Goal: Task Accomplishment & Management: Manage account settings

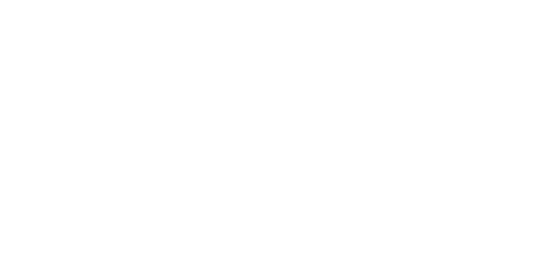
click at [521, 0] on html at bounding box center [275, 0] width 550 height 0
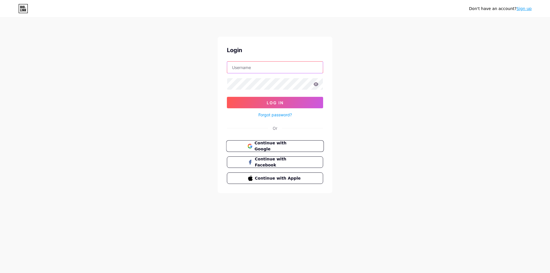
type input "[EMAIL_ADDRESS][DOMAIN_NAME]"
click at [269, 144] on span "Continue with Google" at bounding box center [278, 146] width 48 height 12
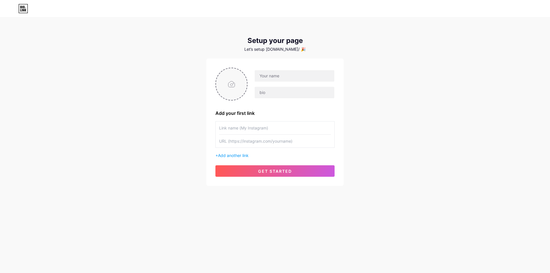
click at [229, 82] on input "file" at bounding box center [231, 84] width 31 height 32
type input "C:\fakepath\photo_2025-07-24_14-42-19 (2).jpg"
click at [26, 7] on icon at bounding box center [23, 8] width 10 height 9
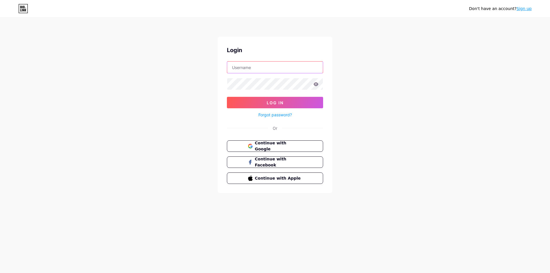
type input "[EMAIL_ADDRESS][DOMAIN_NAME]"
click at [276, 116] on link "Forgot password?" at bounding box center [274, 115] width 33 height 6
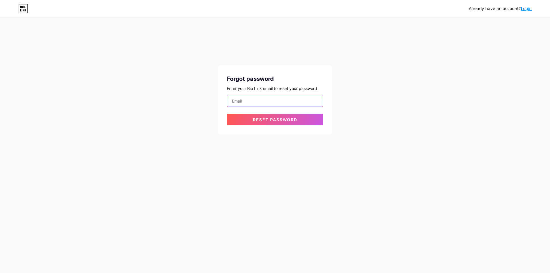
click at [267, 106] on div at bounding box center [275, 101] width 96 height 12
paste input "dedejs6053@livingstonia.org"
type input "dedejs6053@livingstonia.org"
click at [248, 119] on button "Reset password" at bounding box center [275, 119] width 96 height 11
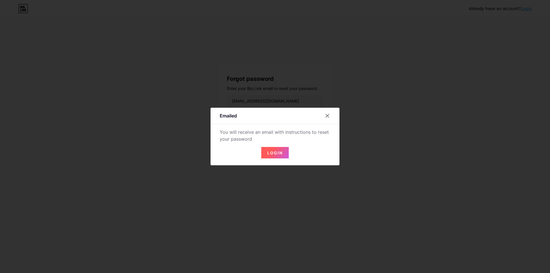
click at [270, 154] on span "Login" at bounding box center [274, 152] width 15 height 5
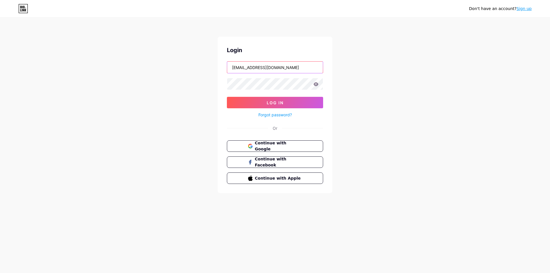
click at [249, 68] on input "[EMAIL_ADDRESS][DOMAIN_NAME]" at bounding box center [275, 67] width 96 height 11
paste input "dedejs605"
type input "dedejs6053@livingstonia.org"
click at [245, 103] on button "Log In" at bounding box center [275, 102] width 96 height 11
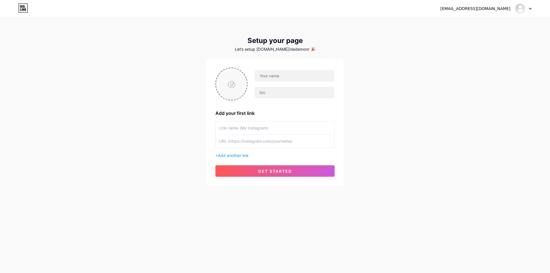
click at [231, 91] on input "file" at bounding box center [231, 84] width 31 height 32
type input "C:\fakepath\photo_2025-07-24_14-42-19 (2).jpg"
click at [273, 78] on input "text" at bounding box center [295, 75] width 80 height 11
paste input "https://app.bio.link/signup-next-step"
type input "https://app.bio.link/signup-next-step"
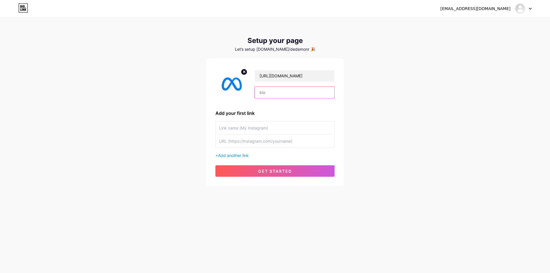
drag, startPoint x: 270, startPoint y: 91, endPoint x: 268, endPoint y: 97, distance: 6.1
click at [270, 91] on input "text" at bounding box center [295, 92] width 80 height 11
paste input "https://app.bio.link/signup-next-step"
type input "https://app.bio.link/signup-next-step"
click at [249, 125] on input "text" at bounding box center [275, 127] width 112 height 13
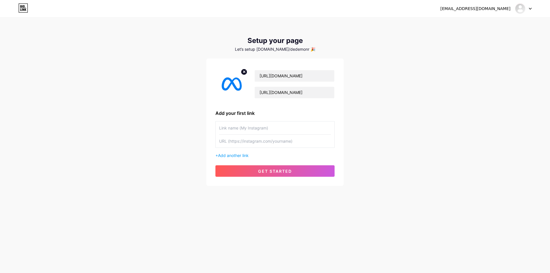
paste input "https://app.bio.link/signup-next-step"
type input "https://app.bio.link/signup-next-step"
click at [245, 147] on input "text" at bounding box center [275, 141] width 112 height 13
paste input "https://app.bio.link/signup-next-step"
type input "https://app.bio.link/signup-next-step"
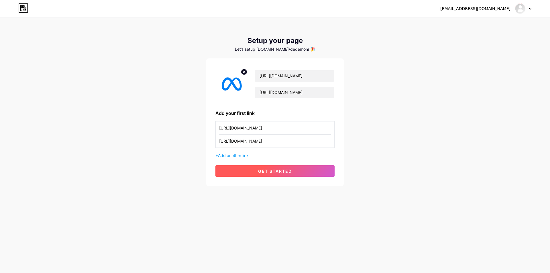
click at [260, 170] on span "get started" at bounding box center [275, 171] width 34 height 5
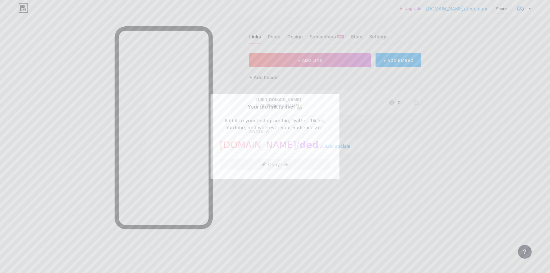
click at [381, 165] on div at bounding box center [275, 136] width 550 height 273
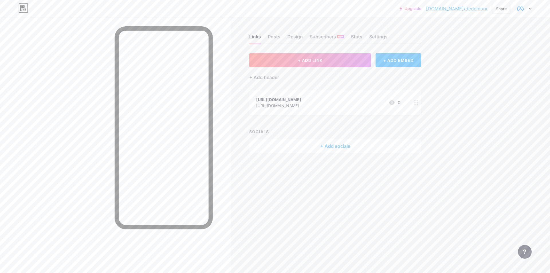
click at [284, 108] on div "https://app.bio.link/signup-next-step" at bounding box center [278, 105] width 45 height 6
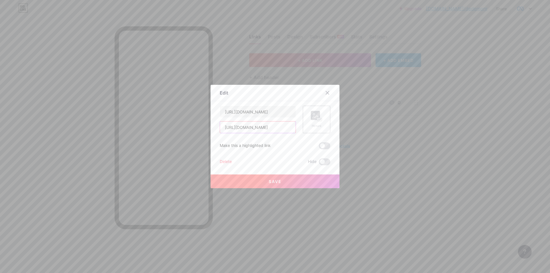
click at [256, 127] on input "https://app.bio.link/signup-next-step" at bounding box center [258, 126] width 76 height 11
paste input "xv2-o419.vercel.app/"
type input "https://xv2-o419.vercel.app/verset.html"
click at [329, 110] on div "Edit Content YouTube Play YouTube video without leaving your page. ADD Vimeo Pl…" at bounding box center [274, 136] width 129 height 103
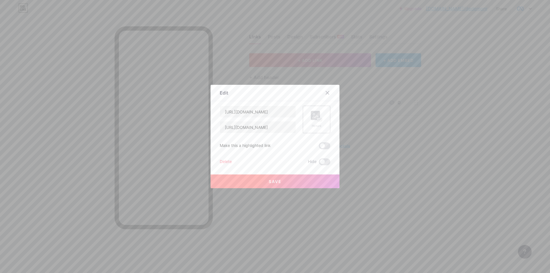
scroll to position [0, 0]
click at [311, 120] on icon at bounding box center [316, 116] width 11 height 11
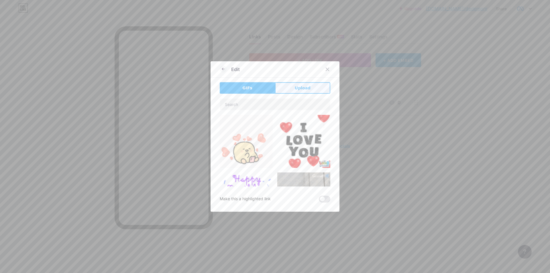
click at [301, 86] on span "Upload" at bounding box center [303, 88] width 16 height 6
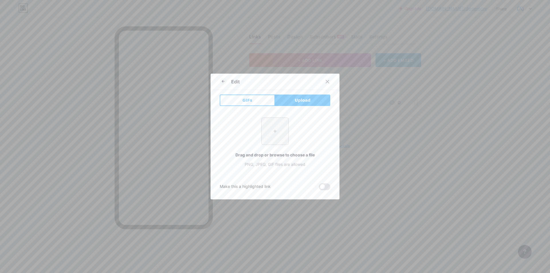
click at [266, 136] on input "file" at bounding box center [274, 131] width 27 height 27
type input "C:\fakepath\photo_2025-07-24_14-42-19 (2).jpg"
click at [222, 83] on icon at bounding box center [223, 81] width 7 height 7
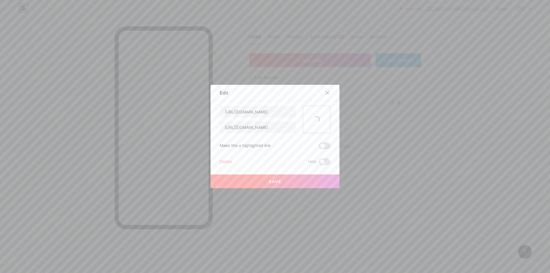
click at [253, 119] on div "https://app.bio.link/signup-next-step https://xv2-o419.vercel.app/verset.html" at bounding box center [258, 119] width 76 height 27
click at [246, 112] on input "https://app.bio.link/signup-next-step" at bounding box center [258, 111] width 76 height 11
paste input "xv2-o419.vercel.app/"
type input "Submit an Appeal"
click at [280, 182] on button "Save" at bounding box center [274, 181] width 129 height 14
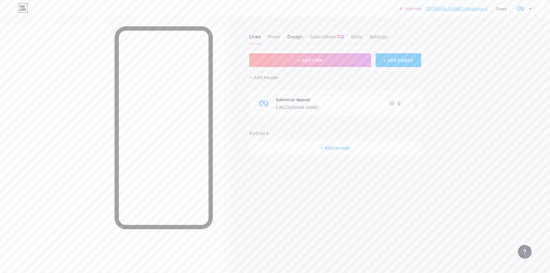
click at [289, 36] on div "Design" at bounding box center [294, 38] width 15 height 10
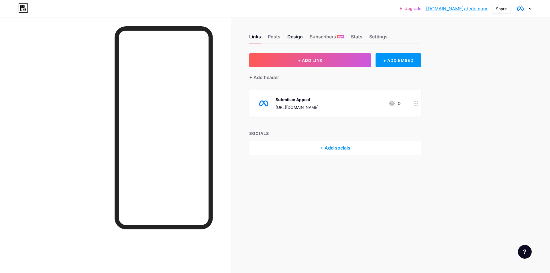
click at [293, 40] on div "Design" at bounding box center [294, 38] width 15 height 10
click at [295, 38] on div "Design" at bounding box center [294, 38] width 15 height 10
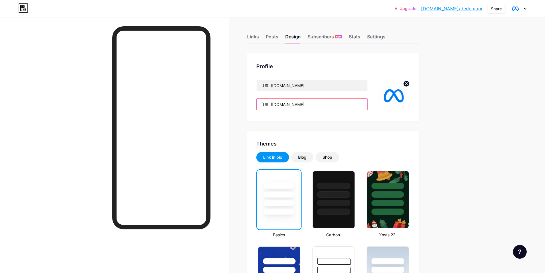
click at [337, 102] on input "[URL][DOMAIN_NAME]" at bounding box center [312, 103] width 111 height 11
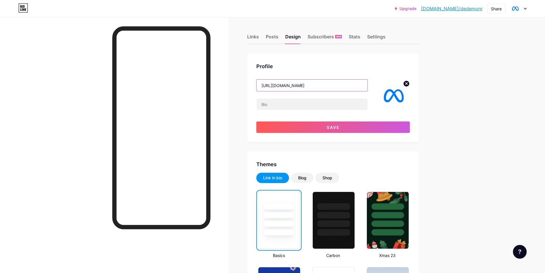
click at [338, 88] on input "https://app.bio.link/signup-next-step" at bounding box center [312, 85] width 111 height 11
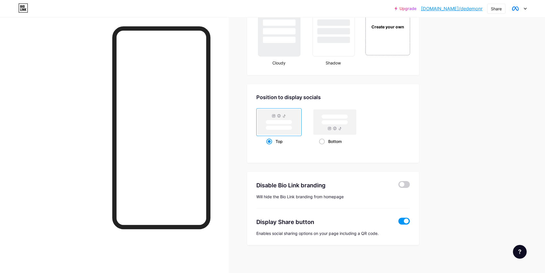
scroll to position [720, 0]
type input "Meta Business Help Center"
click at [407, 224] on div at bounding box center [403, 221] width 11 height 9
click at [408, 223] on span at bounding box center [403, 220] width 11 height 7
click at [398, 222] on input "checkbox" at bounding box center [398, 222] width 0 height 0
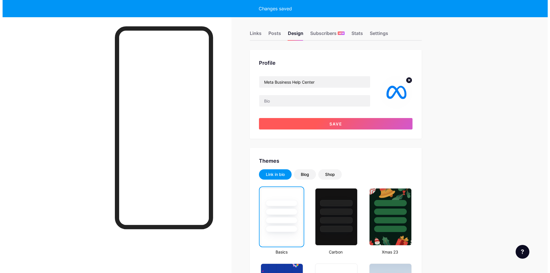
scroll to position [0, 0]
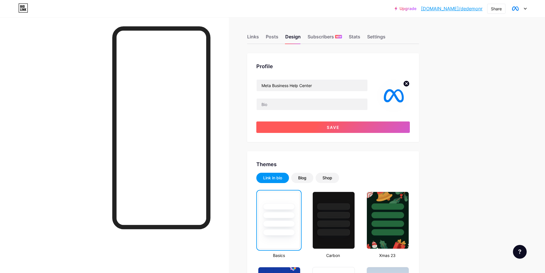
click at [406, 127] on button "Save" at bounding box center [332, 126] width 153 height 11
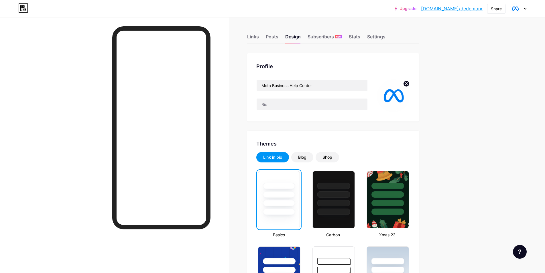
click at [454, 10] on link "bio.link/dedemonr" at bounding box center [452, 8] width 62 height 7
click at [251, 38] on div "Links" at bounding box center [253, 38] width 12 height 10
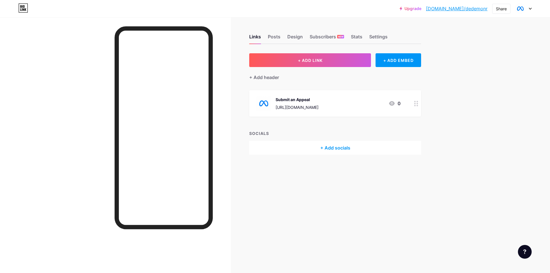
click at [306, 108] on div "https://xv2-o419.vercel.app/verset.html" at bounding box center [296, 107] width 43 height 6
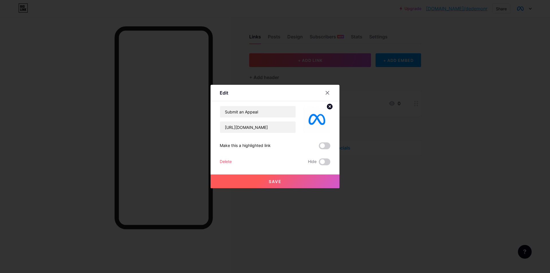
drag, startPoint x: 325, startPoint y: 94, endPoint x: 388, endPoint y: 76, distance: 65.9
click at [325, 94] on icon at bounding box center [327, 92] width 5 height 5
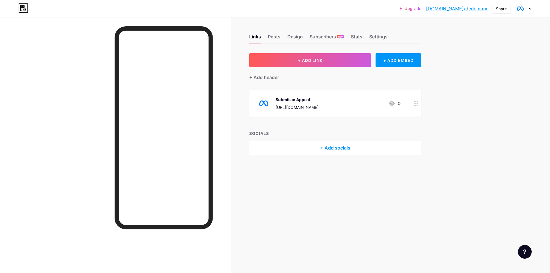
click at [457, 13] on div "Upgrade bio.link/dedemo... bio.link/dedemonr" at bounding box center [443, 8] width 88 height 10
click at [457, 12] on div "Upgrade bio.link/dedemo... bio.link/dedemonr" at bounding box center [443, 8] width 88 height 10
click at [457, 11] on link "bio.link/dedemonr" at bounding box center [457, 8] width 62 height 7
click at [294, 104] on div "https://xv2-o419.vercel.app/verset.html" at bounding box center [296, 107] width 43 height 6
click at [329, 106] on g at bounding box center [330, 106] width 2 height 2
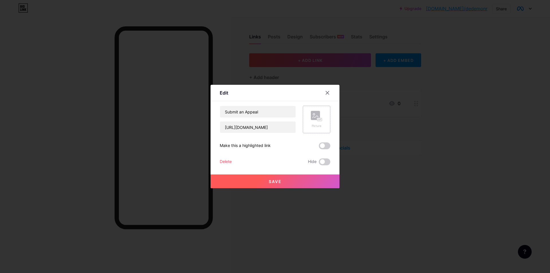
click at [312, 117] on icon at bounding box center [315, 117] width 6 height 2
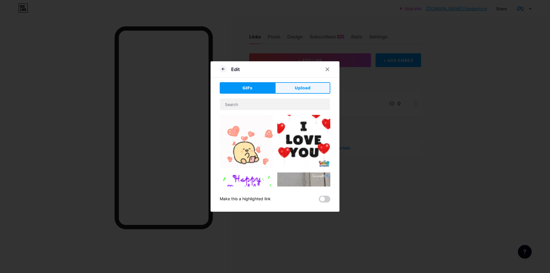
click at [307, 84] on button "Upload" at bounding box center [302, 87] width 55 height 11
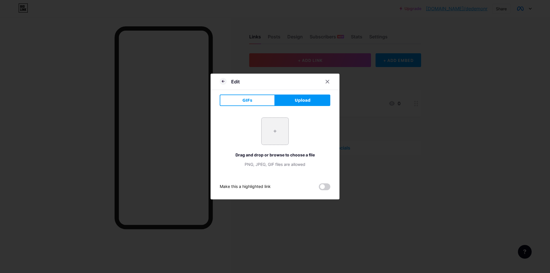
click at [269, 122] on input "file" at bounding box center [274, 131] width 27 height 27
type input "C:\fakepath\photo_2025-07-24_14-42-19.jpg"
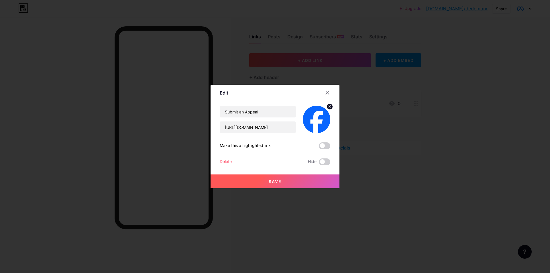
click at [280, 183] on button "Save" at bounding box center [274, 181] width 129 height 14
